Goal: Use online tool/utility

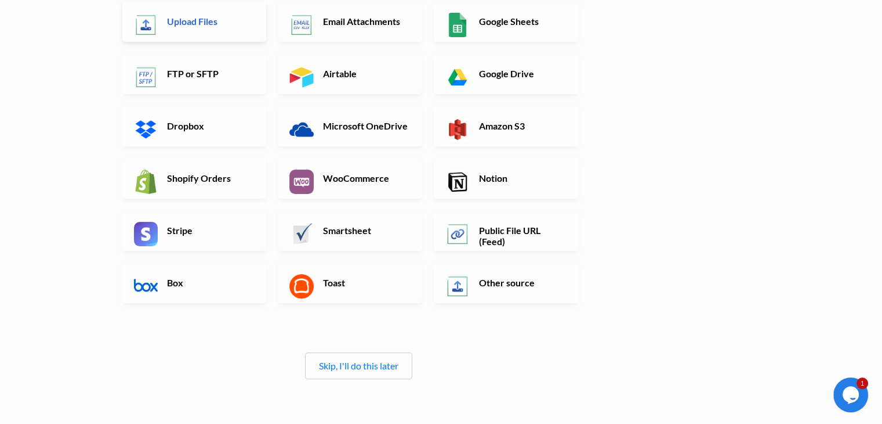
scroll to position [150, 0]
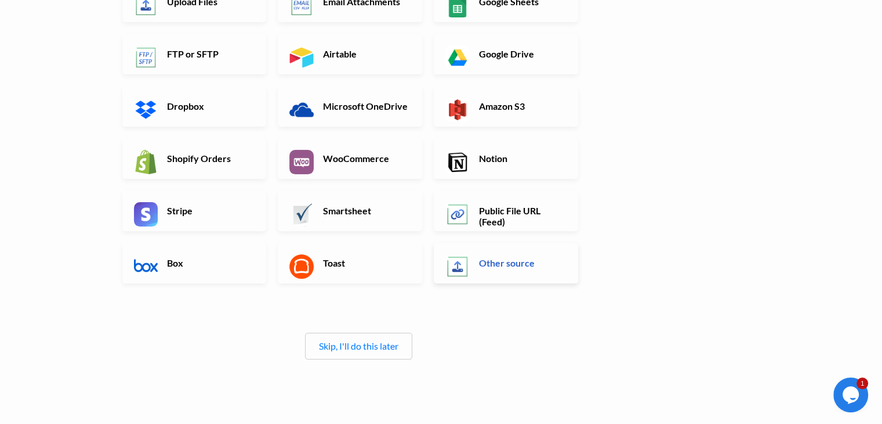
click at [529, 270] on link "Other source" at bounding box center [506, 262] width 144 height 41
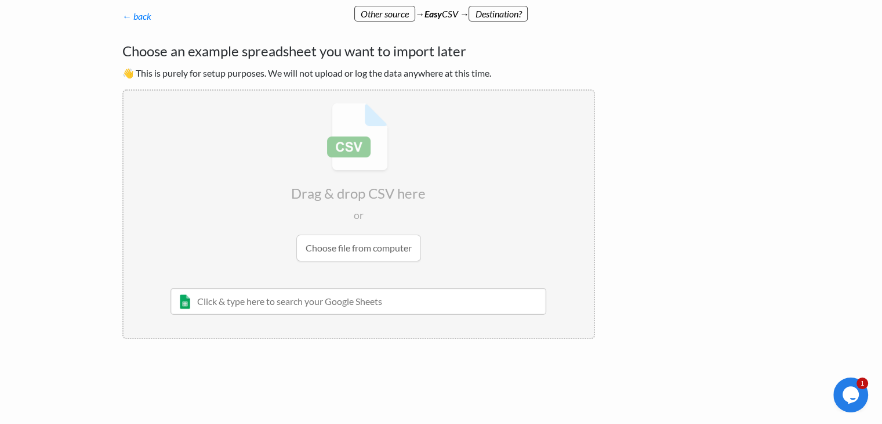
scroll to position [0, 0]
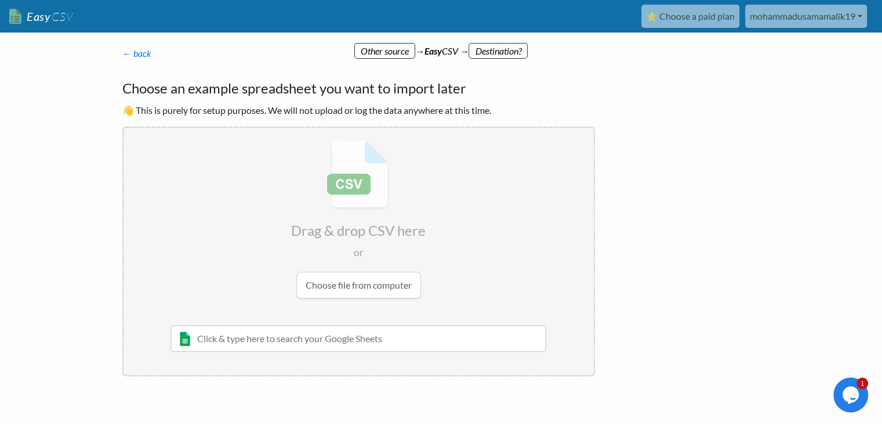
click at [354, 334] on input "text" at bounding box center [359, 338] width 377 height 27
